Goal: Task Accomplishment & Management: Complete application form

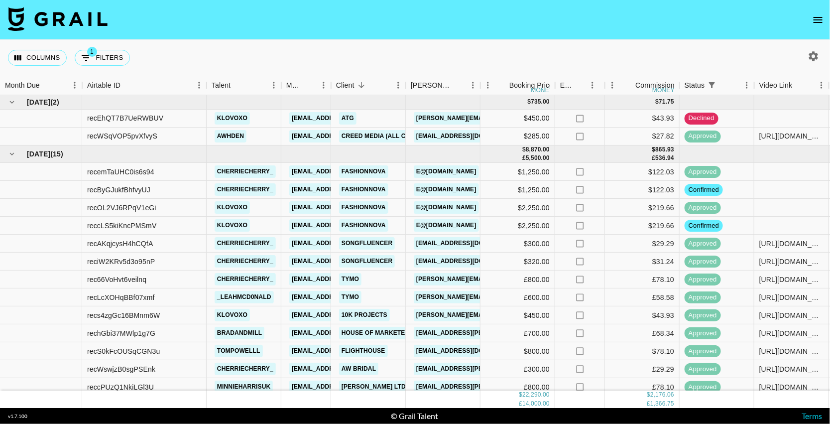
click at [815, 24] on icon "open drawer" at bounding box center [818, 20] width 12 height 12
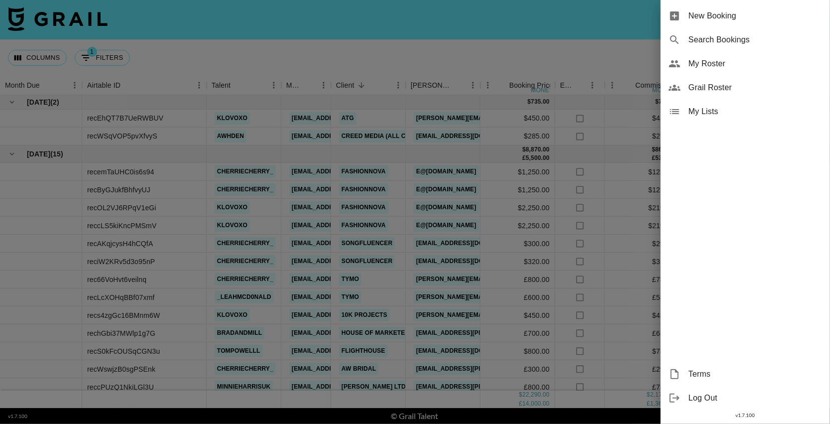
click at [708, 9] on div "New Booking" at bounding box center [745, 16] width 169 height 24
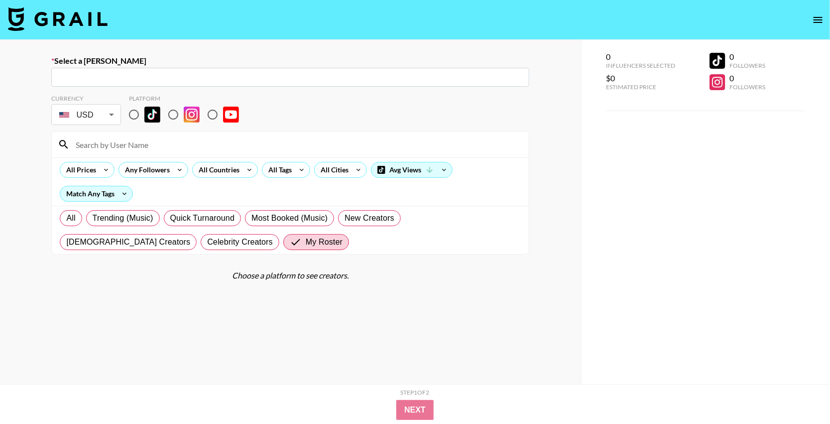
click at [237, 59] on label "Select a [PERSON_NAME]" at bounding box center [290, 61] width 478 height 10
click at [238, 73] on input "text" at bounding box center [290, 77] width 466 height 11
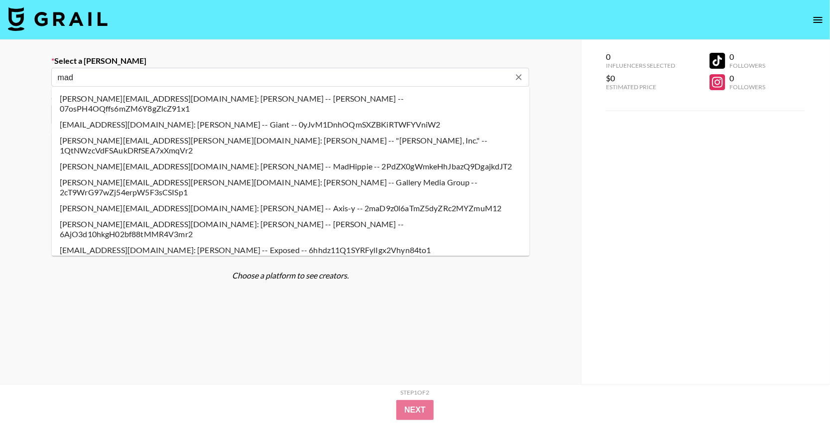
click at [199, 79] on input "mad" at bounding box center [283, 77] width 453 height 11
type input "mad"
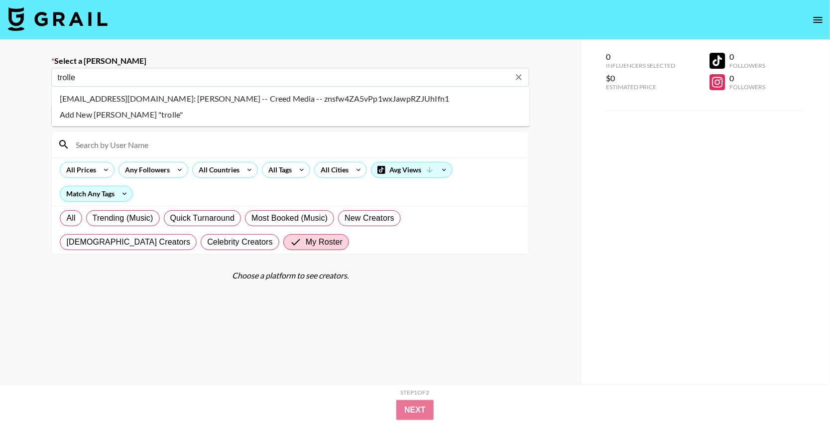
type input "[EMAIL_ADDRESS][DOMAIN_NAME]: [PERSON_NAME] -- Creed Media -- znsfw4ZA5vPp1wxJa…"
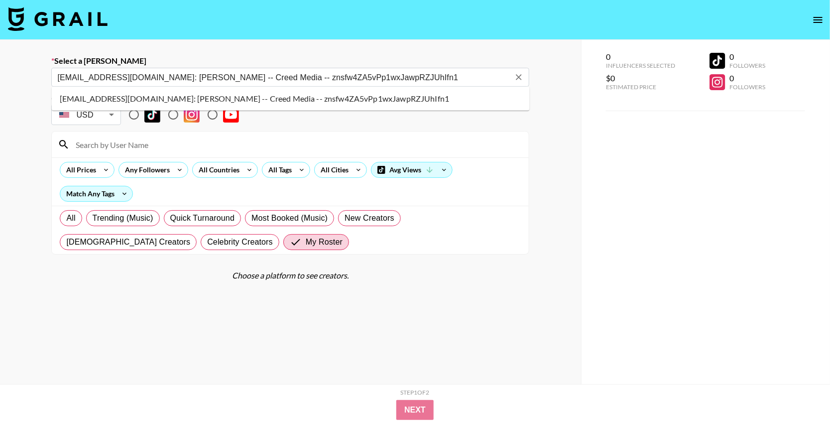
click at [151, 96] on li "[EMAIL_ADDRESS][DOMAIN_NAME]: [PERSON_NAME] -- Creed Media -- znsfw4ZA5vPp1wxJa…" at bounding box center [291, 99] width 478 height 16
select select "Song"
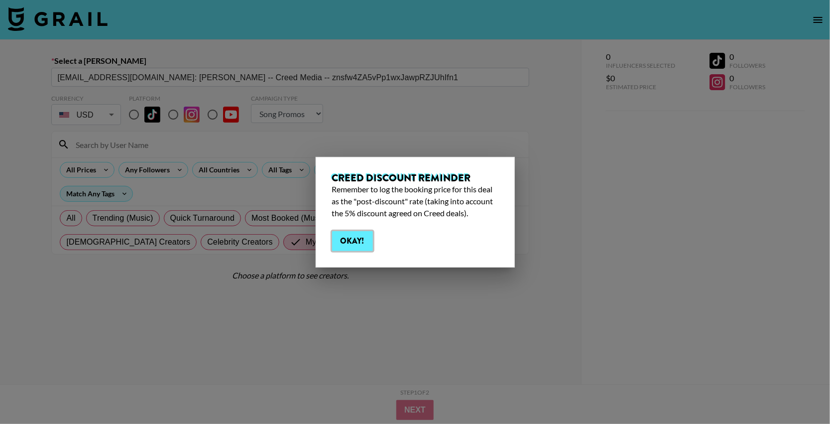
click at [338, 247] on button "Okay!" at bounding box center [352, 241] width 41 height 20
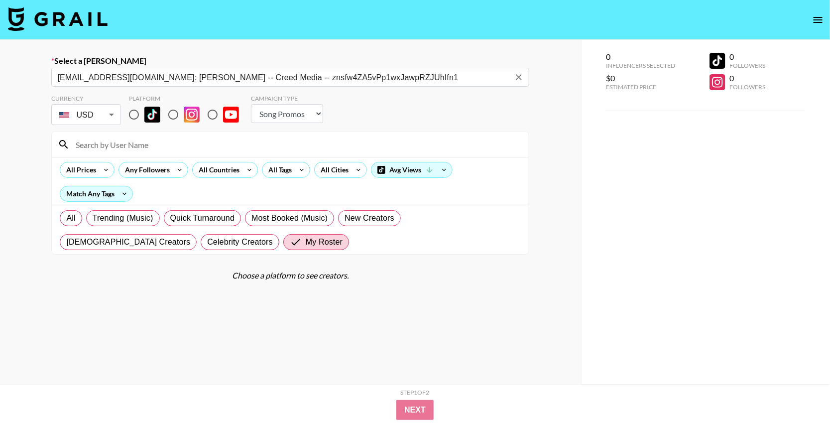
click at [132, 119] on input "radio" at bounding box center [134, 114] width 21 height 21
radio input "true"
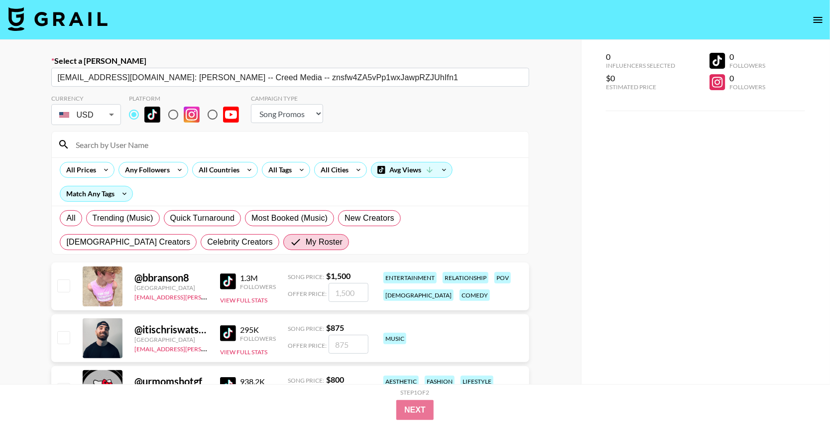
click at [144, 142] on input at bounding box center [296, 144] width 453 height 16
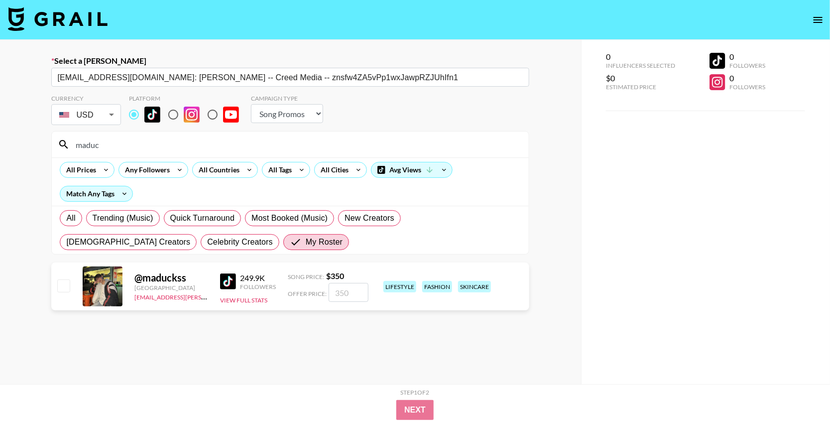
type input "maduc"
click at [66, 287] on input "checkbox" at bounding box center [63, 285] width 12 height 12
checkbox input "true"
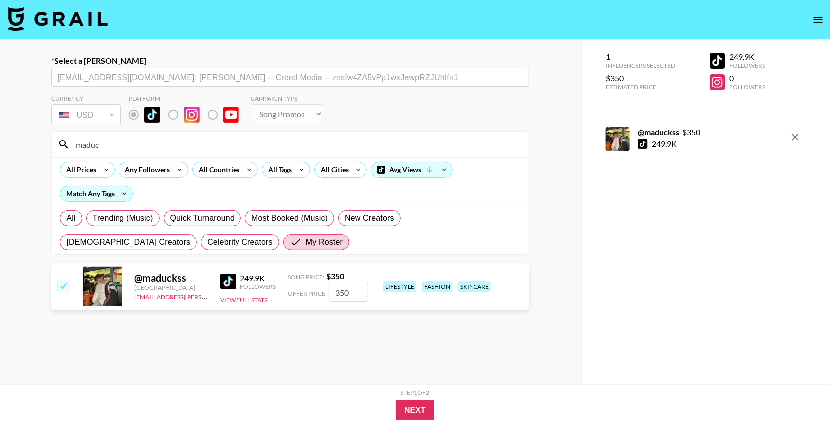
click at [353, 293] on input "350" at bounding box center [349, 292] width 40 height 19
type input "309"
click at [413, 410] on button "Next" at bounding box center [415, 410] width 38 height 20
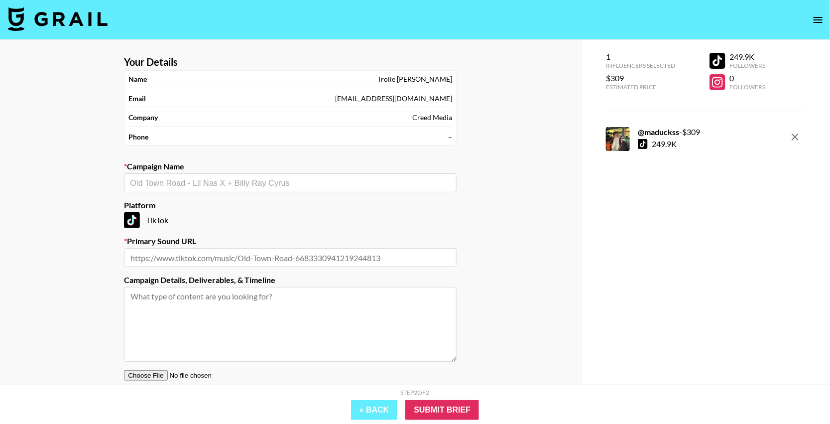
click at [283, 178] on input "text" at bounding box center [290, 182] width 321 height 11
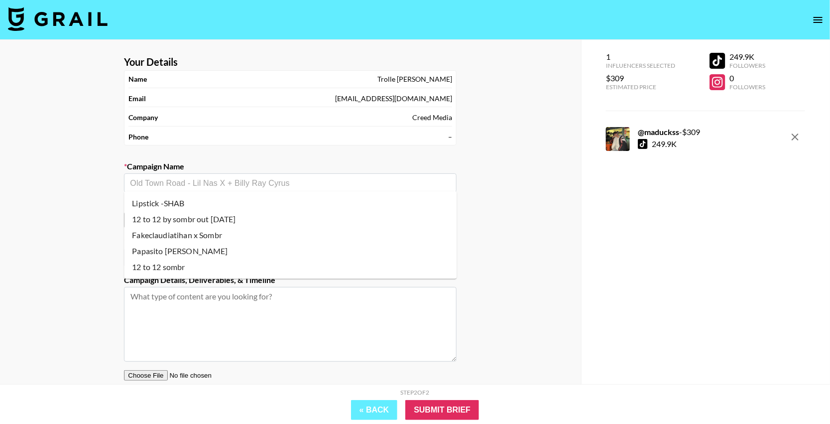
click at [184, 263] on li "12 to 12 sombr" at bounding box center [290, 267] width 333 height 16
type input "12 to 12 sombr"
type input "[URL][DOMAIN_NAME]"
type textarea "TikTok -- TikTok --"
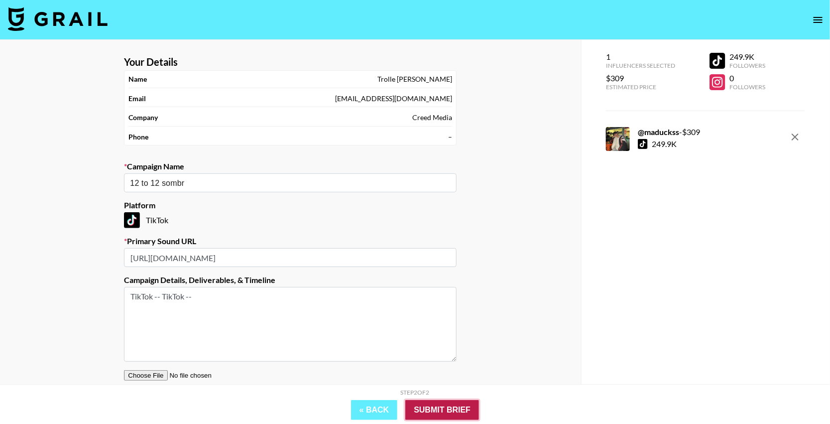
click at [444, 412] on input "Submit Brief" at bounding box center [442, 410] width 74 height 20
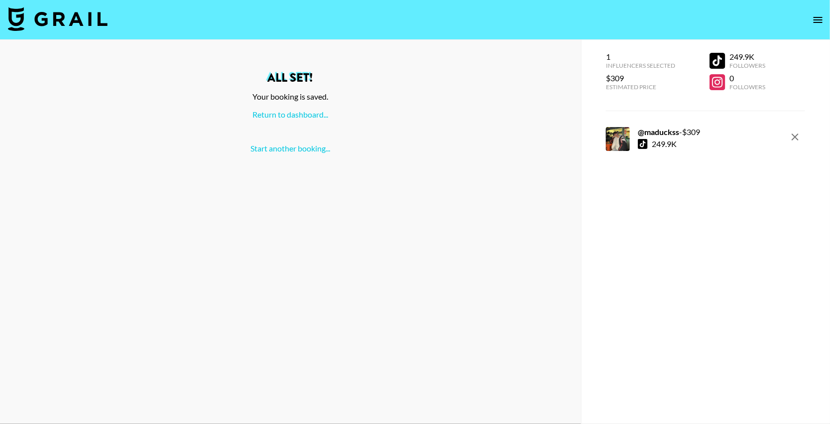
click at [32, 21] on img at bounding box center [58, 19] width 100 height 24
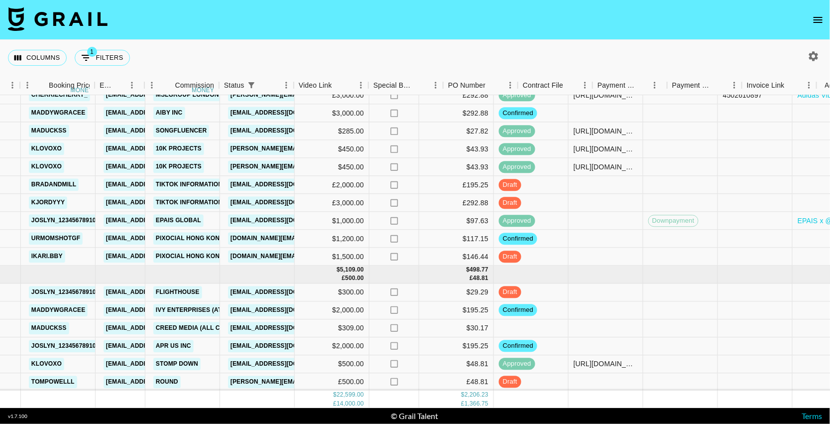
scroll to position [363, 487]
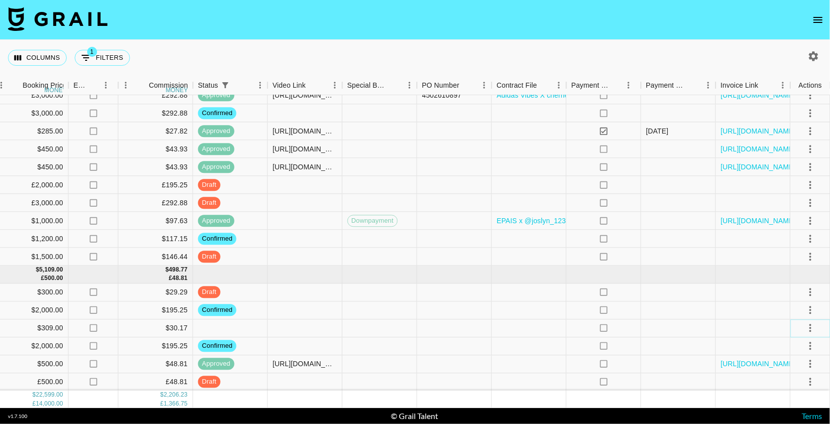
click at [808, 329] on icon "select merge strategy" at bounding box center [811, 328] width 12 height 12
click at [790, 237] on li "Confirm" at bounding box center [798, 235] width 65 height 18
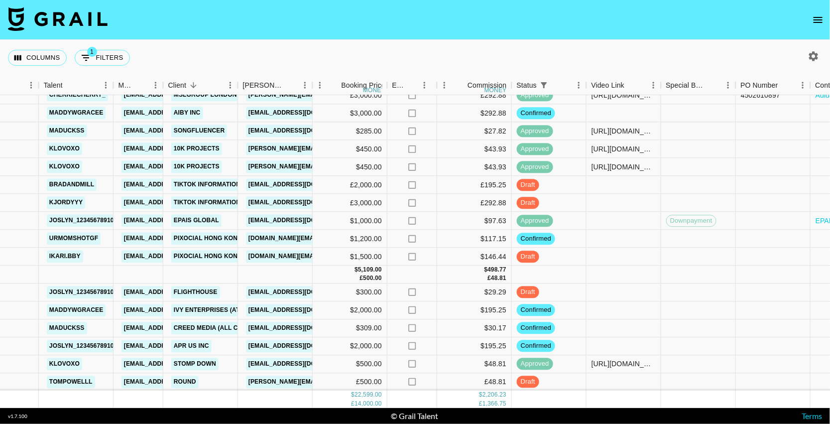
scroll to position [338, 168]
